Goal: Communication & Community: Participate in discussion

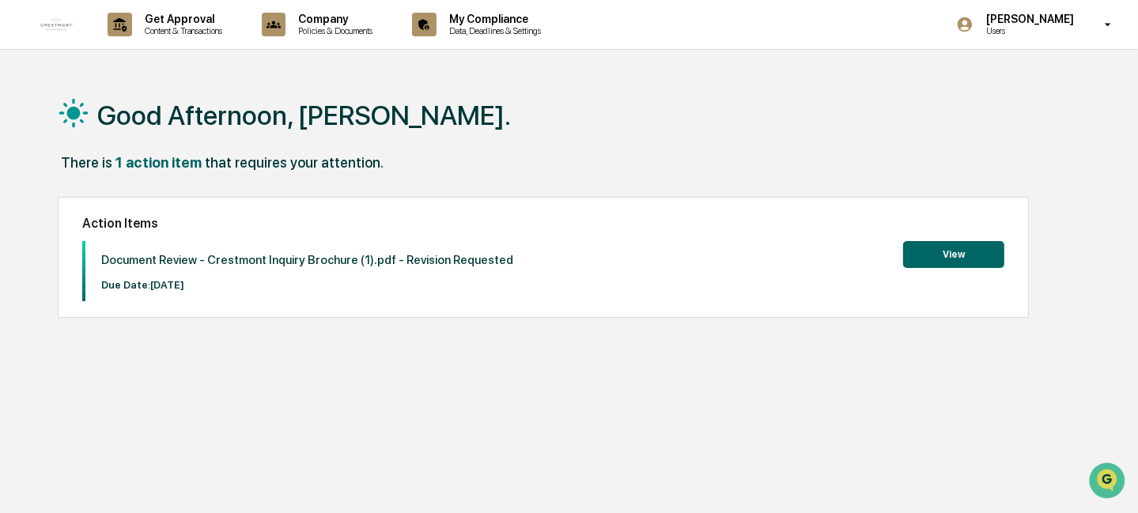
click at [953, 256] on button "View" at bounding box center [953, 254] width 101 height 27
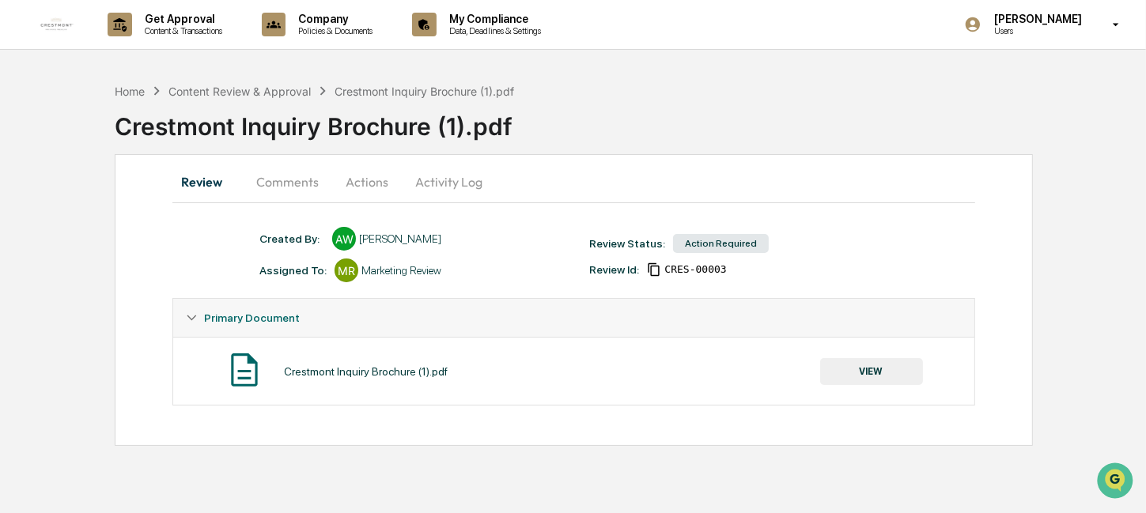
click at [365, 183] on button "Actions" at bounding box center [366, 182] width 71 height 38
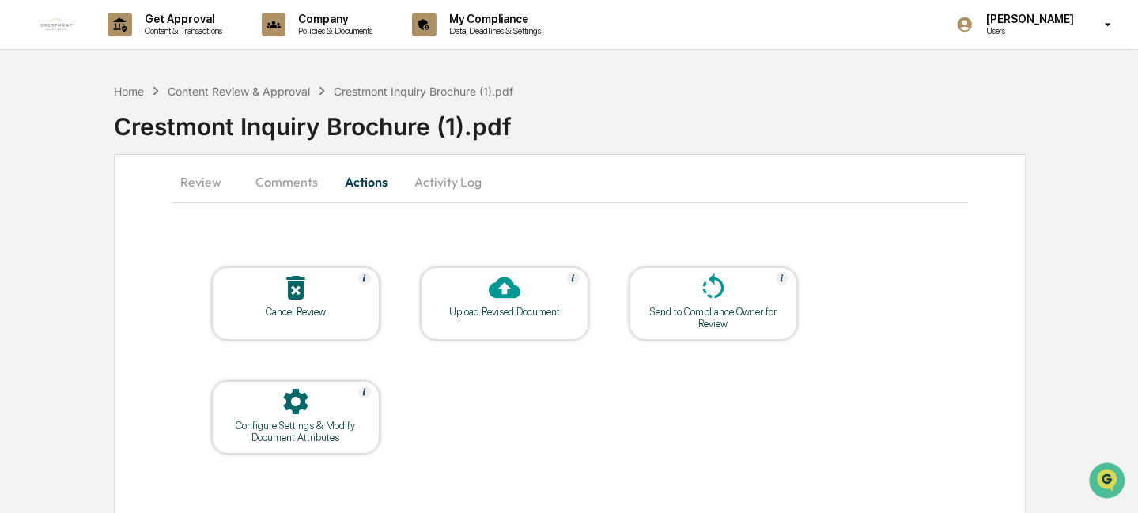
click at [511, 304] on div at bounding box center [504, 289] width 158 height 34
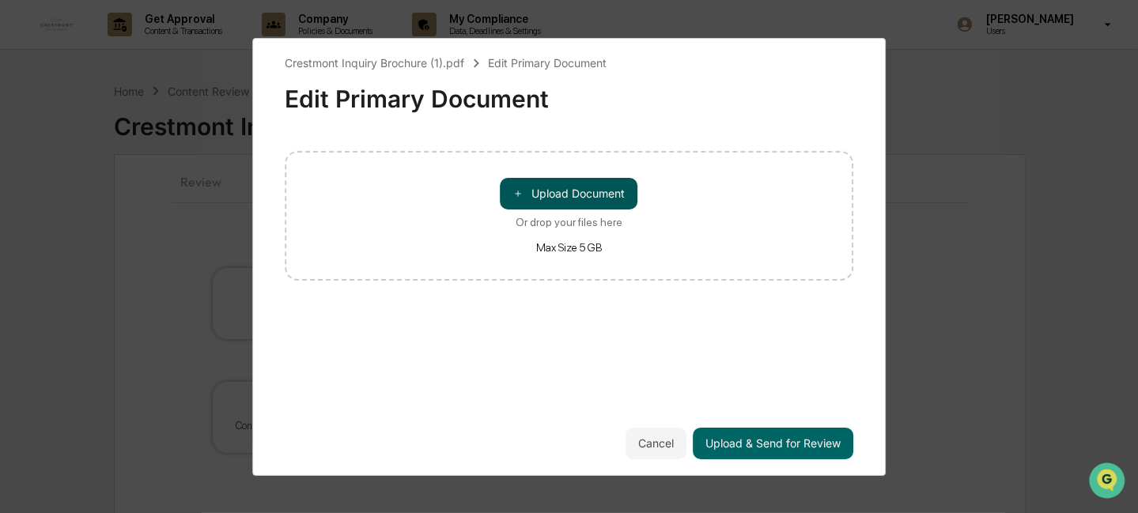
click at [570, 193] on button "＋ Upload Document" at bounding box center [570, 194] width 138 height 32
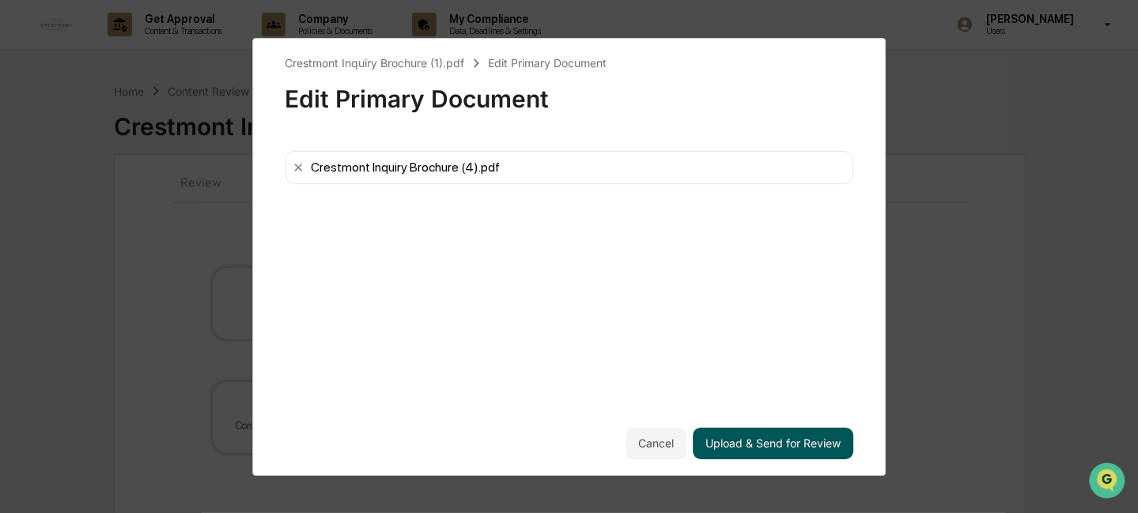
click at [756, 444] on button "Upload & Send for Review" at bounding box center [773, 444] width 161 height 32
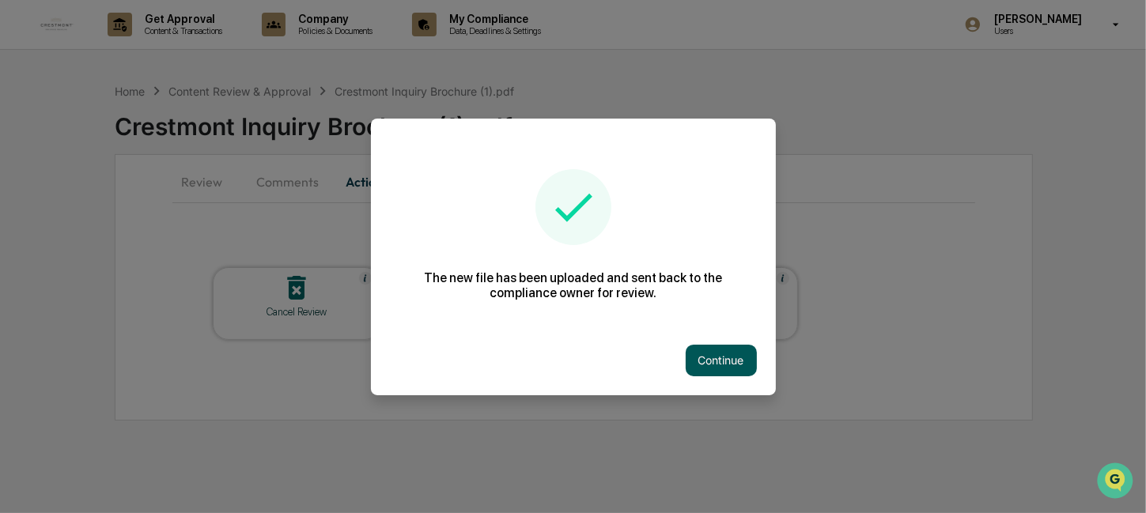
click at [726, 365] on button "Continue" at bounding box center [721, 361] width 71 height 32
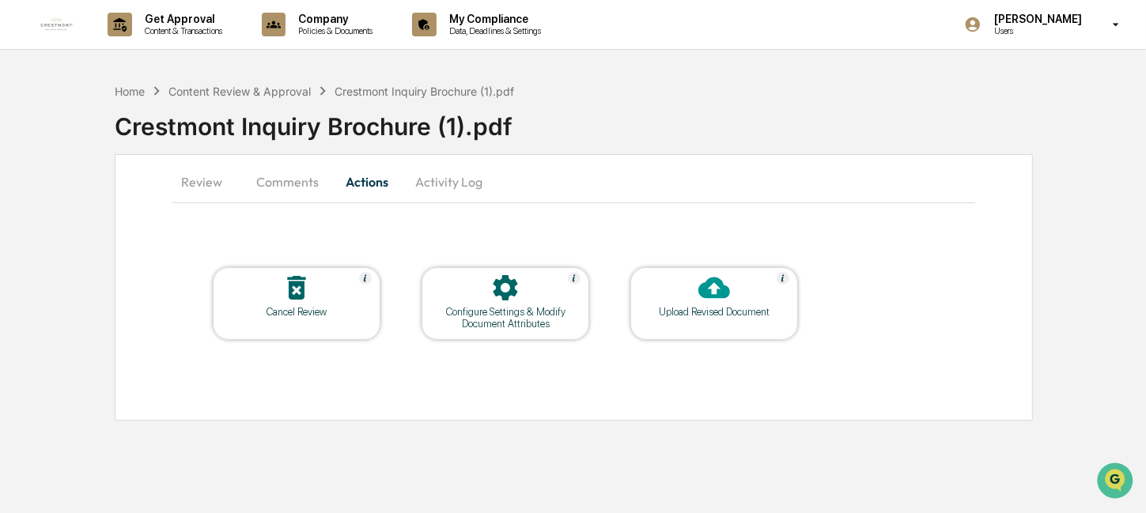
click at [293, 182] on button "Comments" at bounding box center [288, 182] width 88 height 38
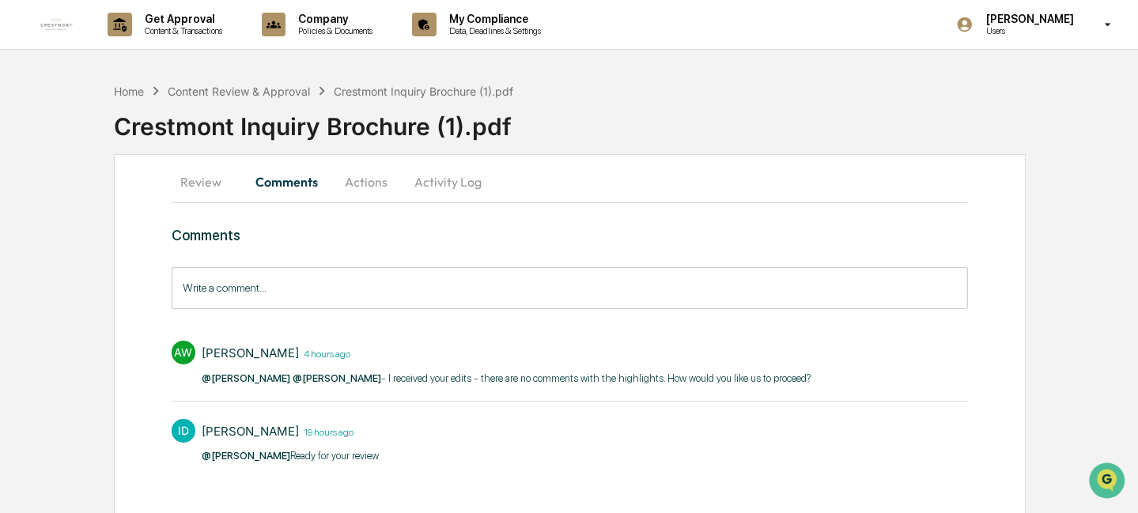
click at [317, 283] on input "Write a comment..." at bounding box center [570, 288] width 796 height 42
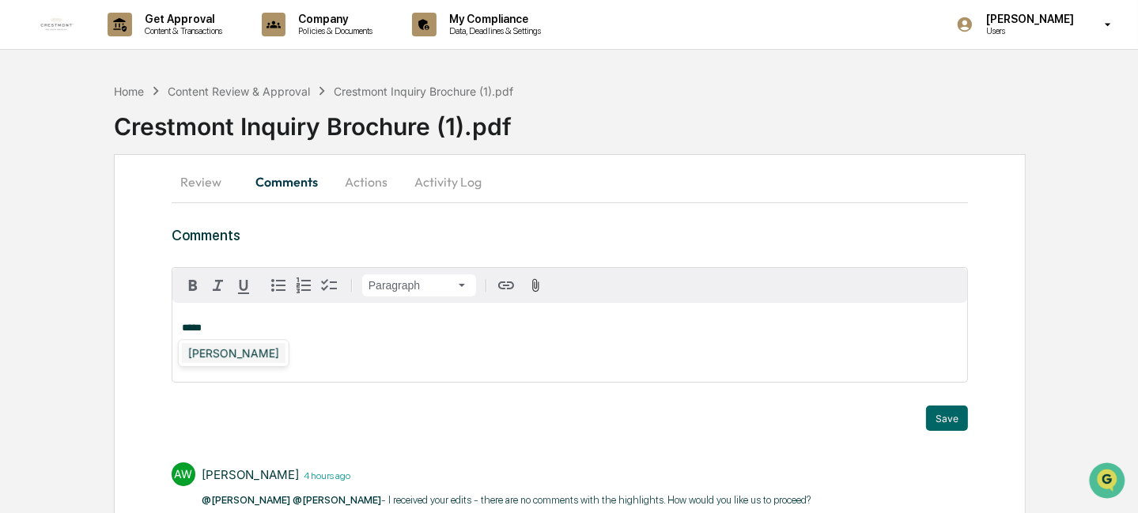
click at [243, 349] on div "[PERSON_NAME]" at bounding box center [234, 353] width 104 height 20
click at [944, 421] on button "Save" at bounding box center [947, 418] width 42 height 25
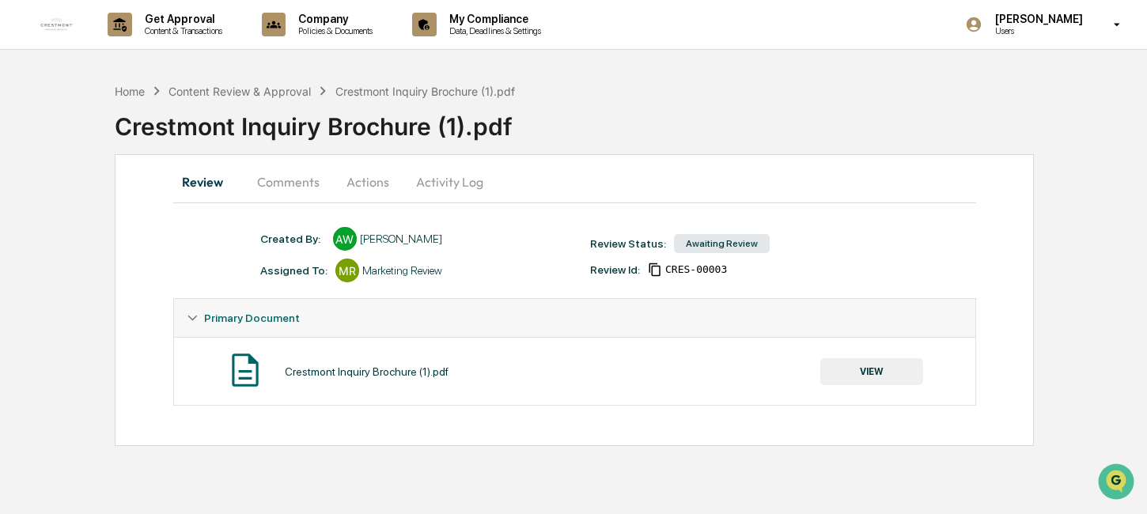
click at [279, 181] on button "Comments" at bounding box center [288, 182] width 88 height 38
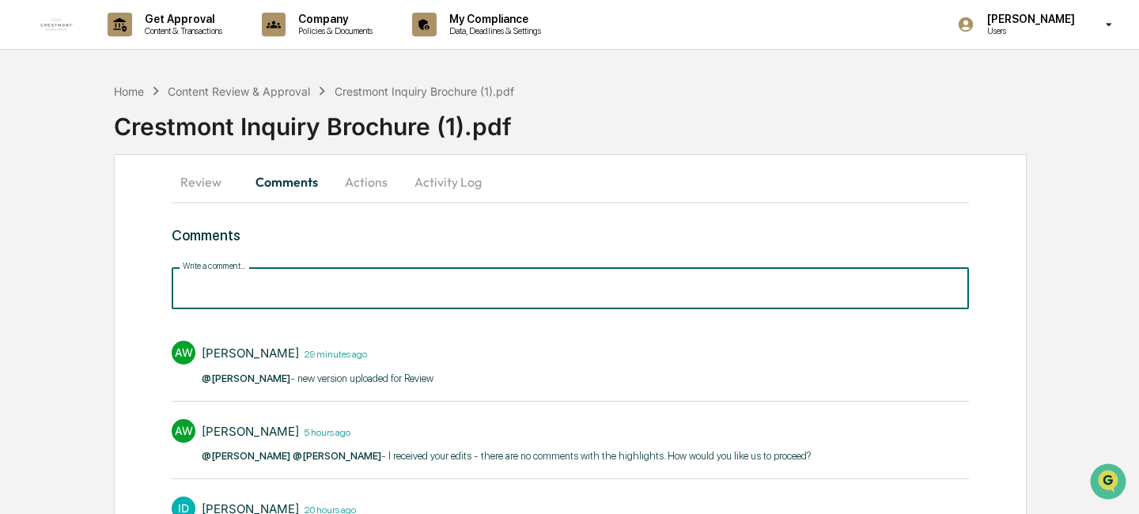
click at [408, 284] on input "Write a comment..." at bounding box center [570, 288] width 797 height 42
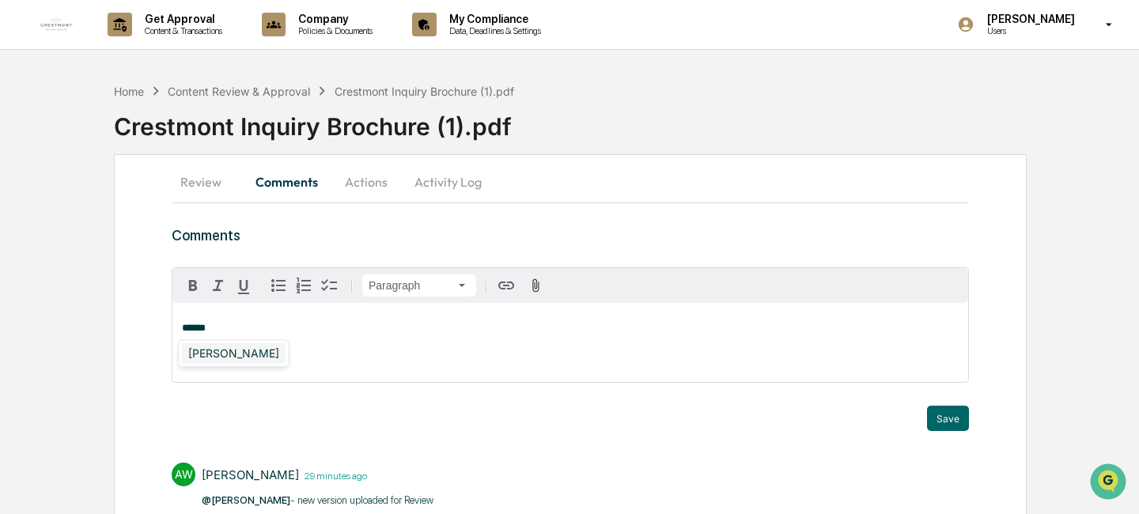
click at [217, 353] on div "[PERSON_NAME]" at bounding box center [234, 353] width 104 height 20
click at [217, 354] on div "[PERSON_NAME]" at bounding box center [234, 353] width 104 height 20
